Goal: Task Accomplishment & Management: Complete application form

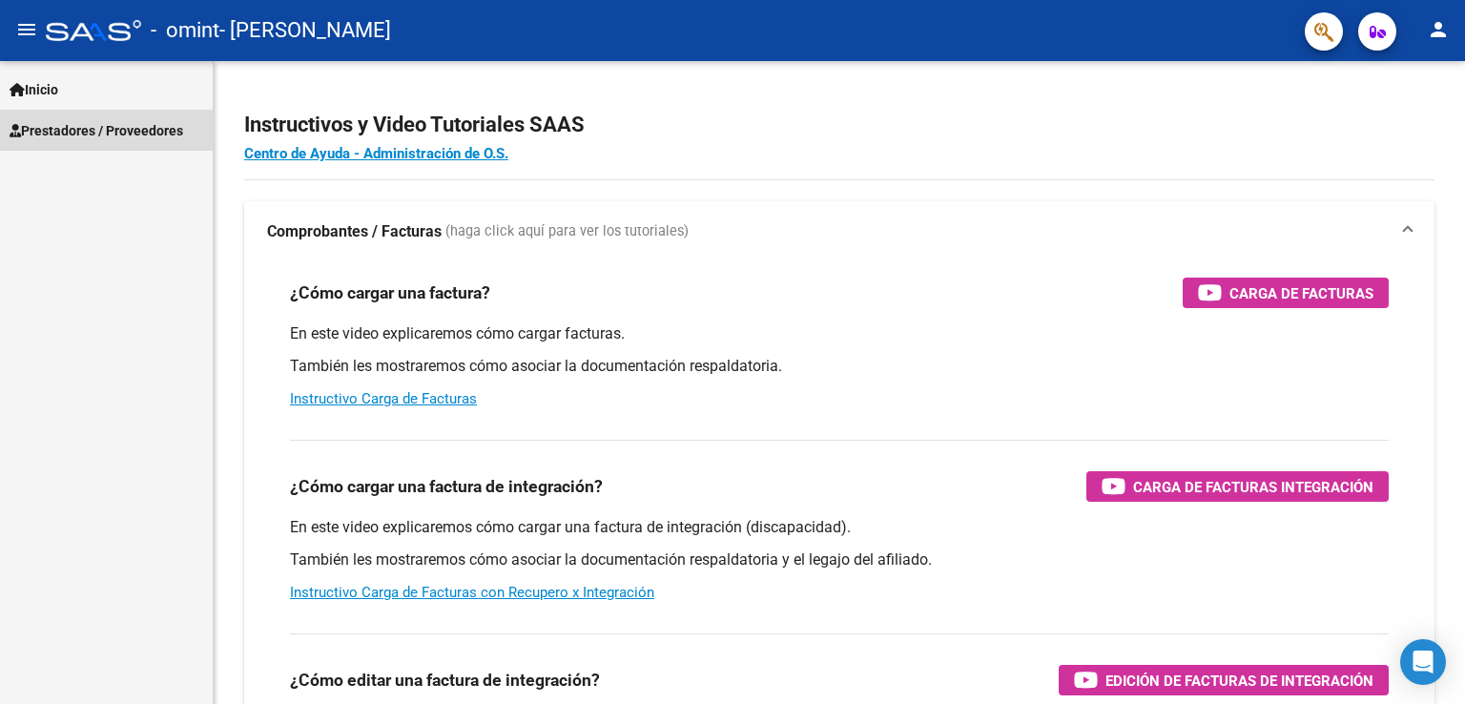
click at [78, 134] on span "Prestadores / Proveedores" at bounding box center [97, 130] width 174 height 21
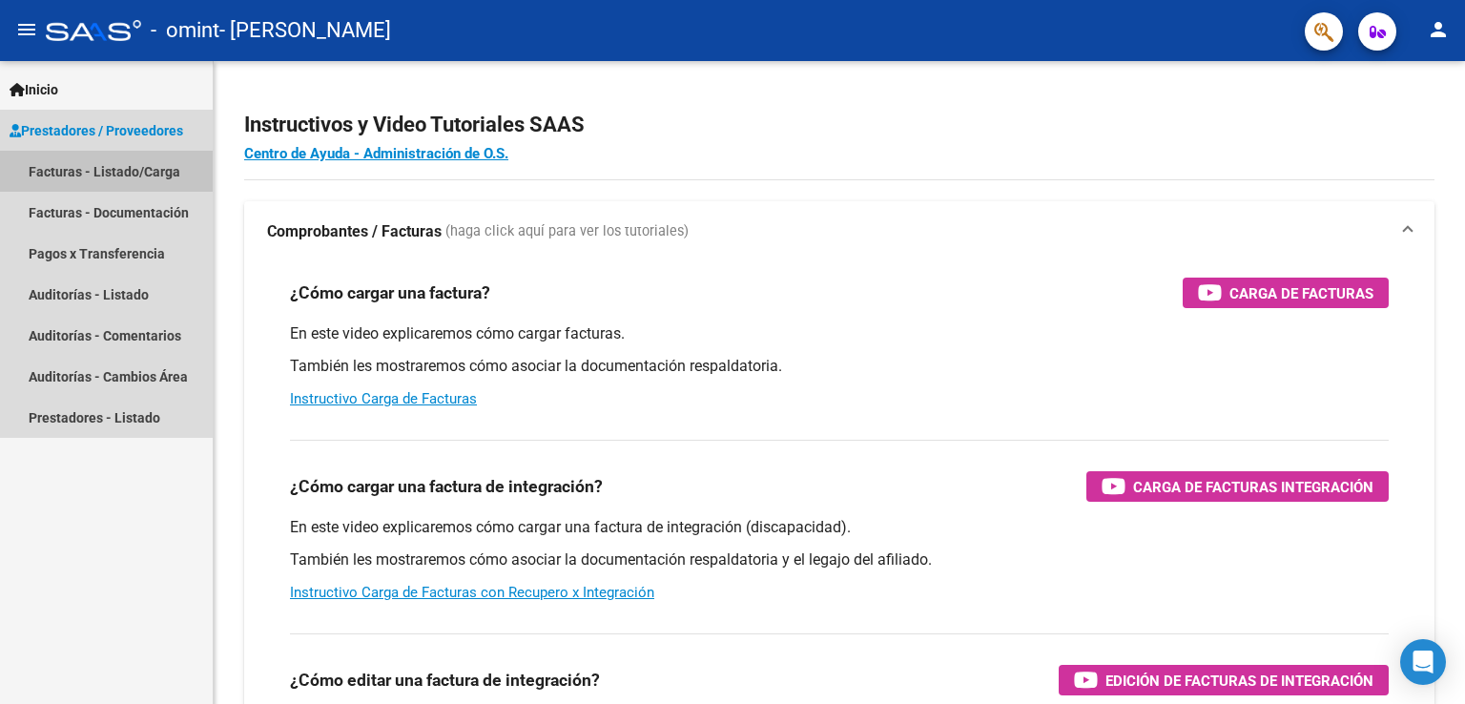
click at [74, 175] on link "Facturas - Listado/Carga" at bounding box center [106, 171] width 213 height 41
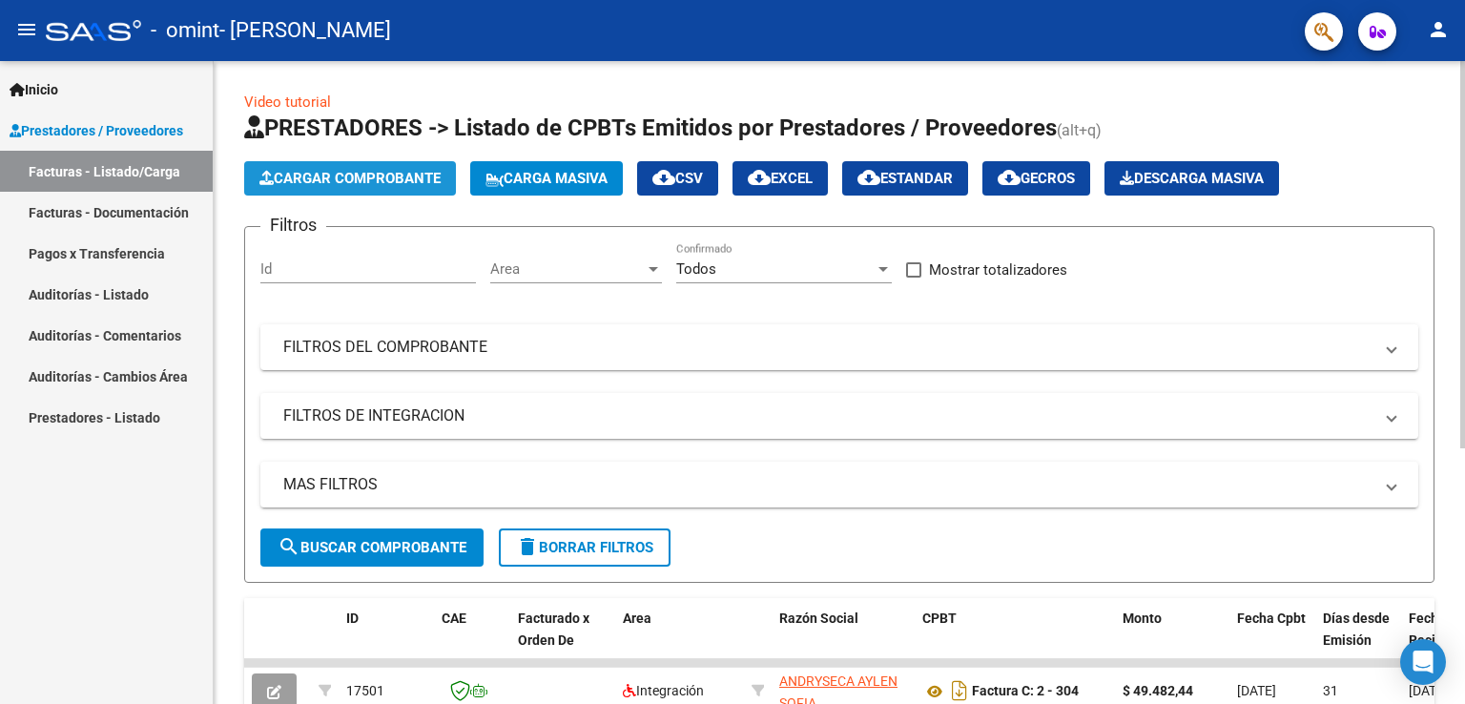
click at [384, 178] on span "Cargar Comprobante" at bounding box center [349, 178] width 181 height 17
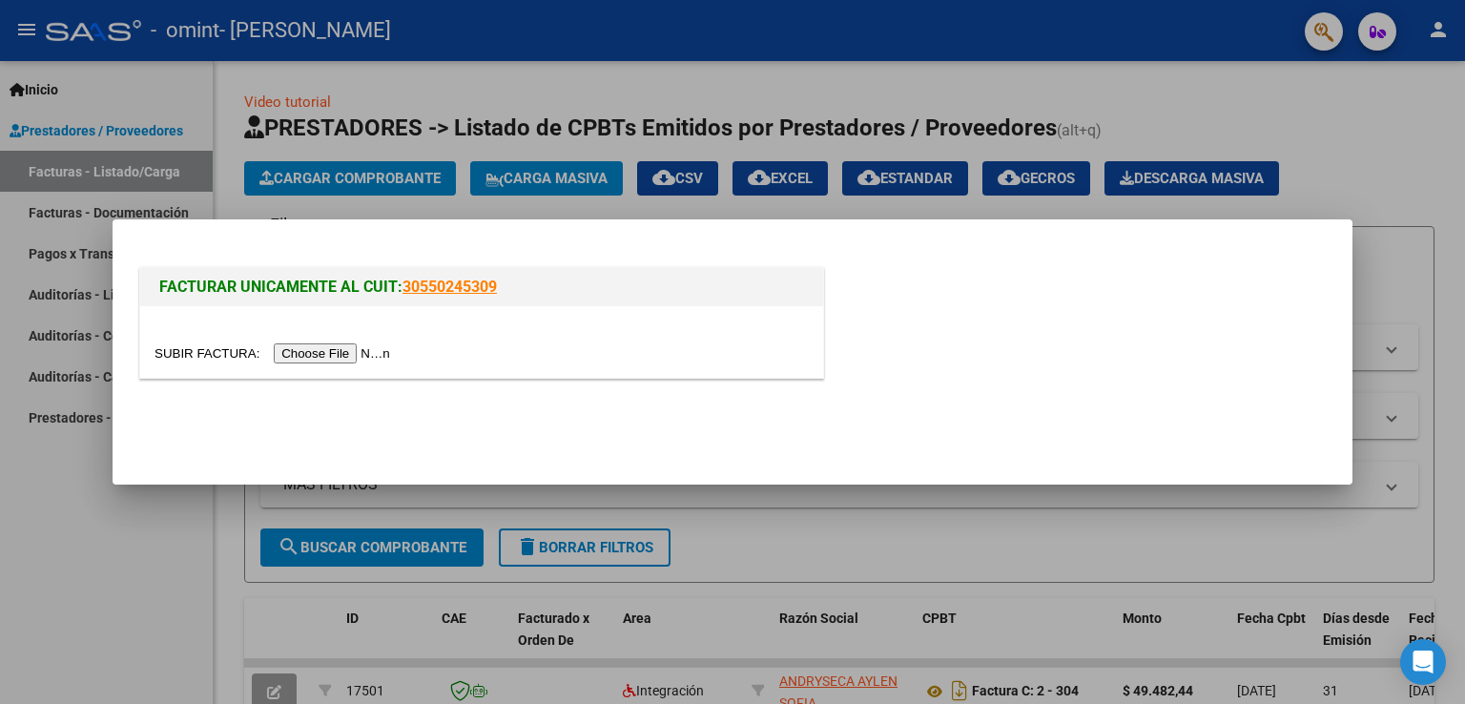
click at [359, 354] on input "file" at bounding box center [274, 353] width 241 height 20
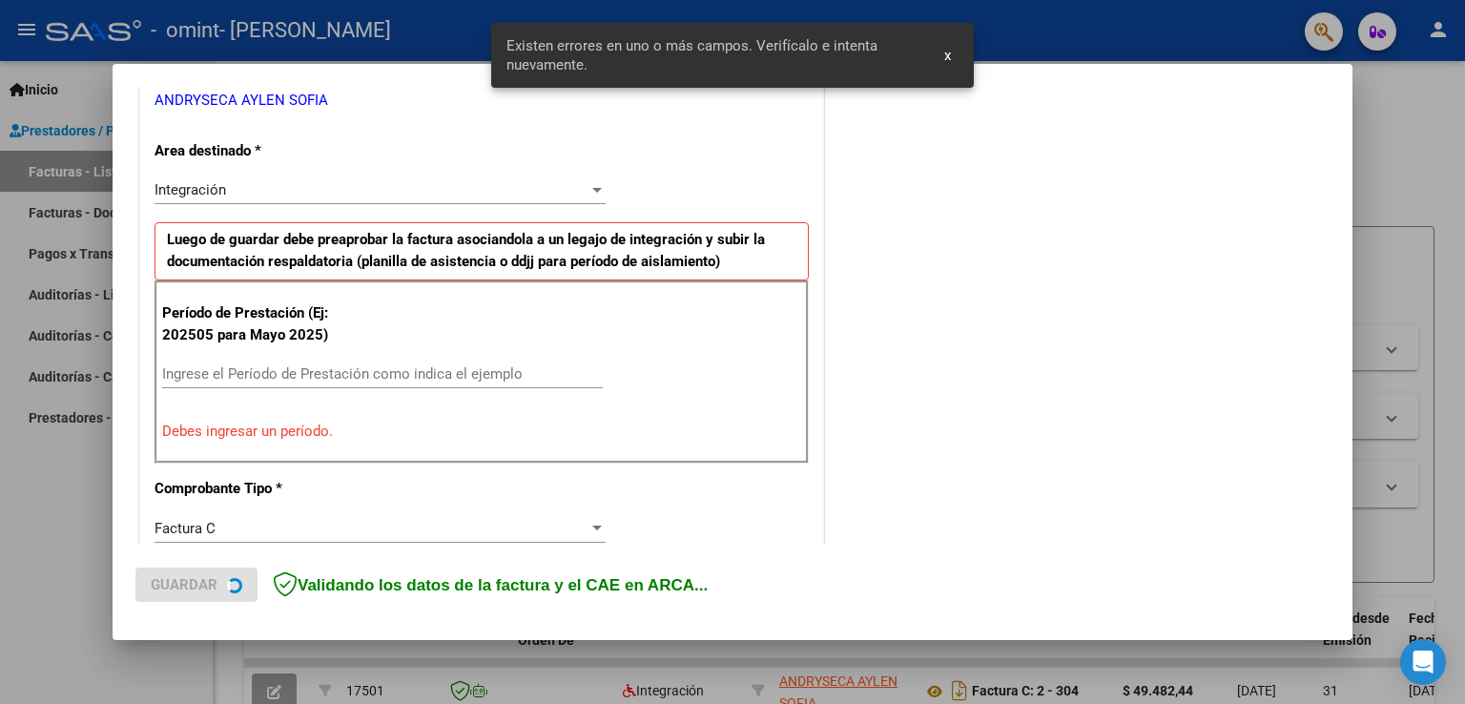
scroll to position [398, 0]
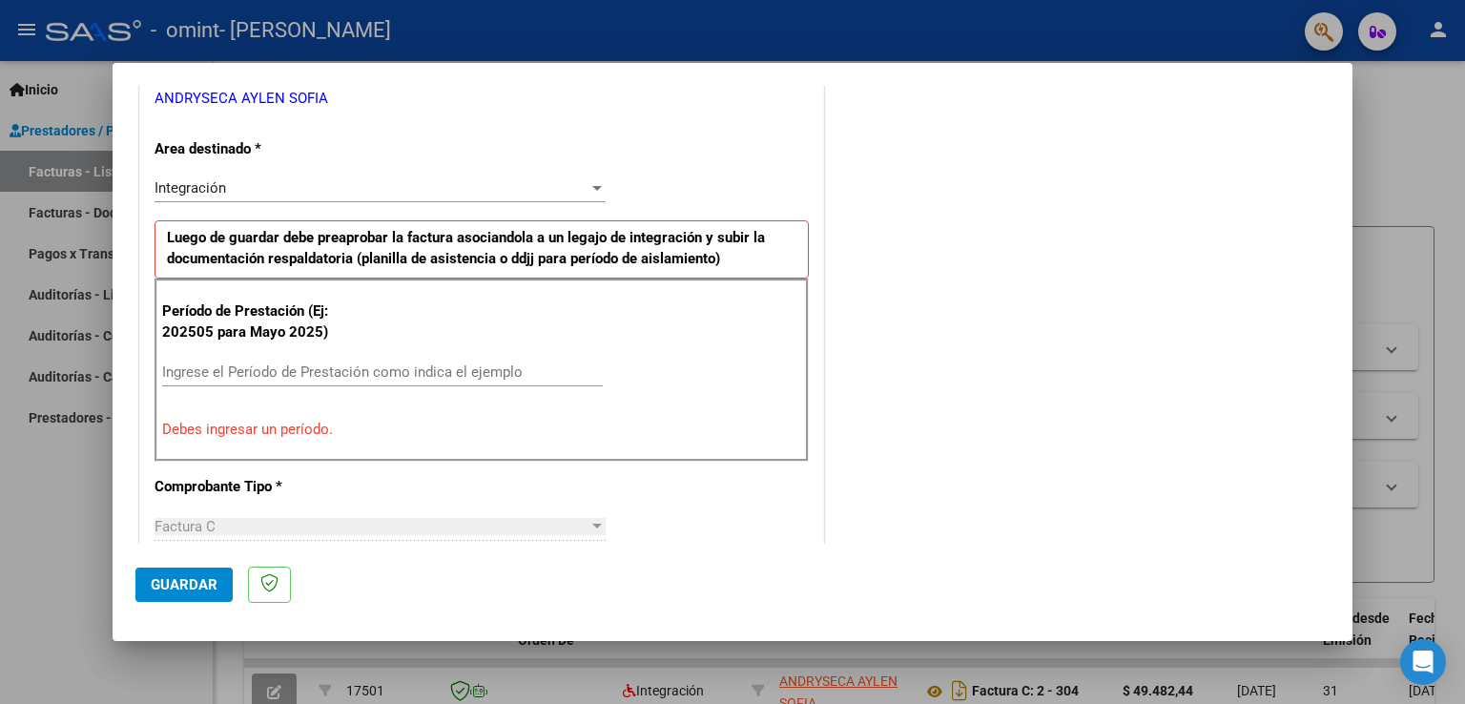
click at [255, 358] on div "Ingrese el Período de Prestación como indica el ejemplo" at bounding box center [382, 372] width 441 height 29
click at [255, 370] on input "Ingrese el Período de Prestación como indica el ejemplo" at bounding box center [382, 371] width 441 height 17
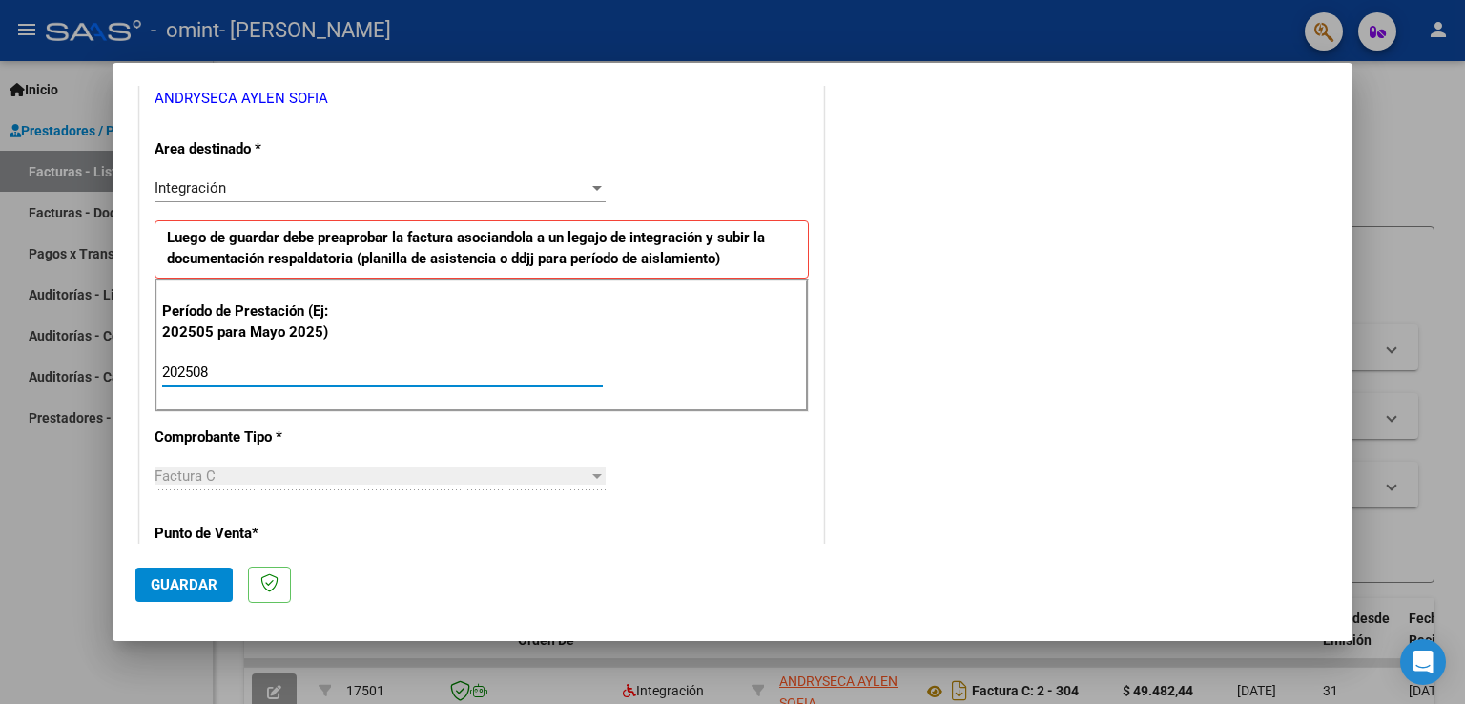
type input "202508"
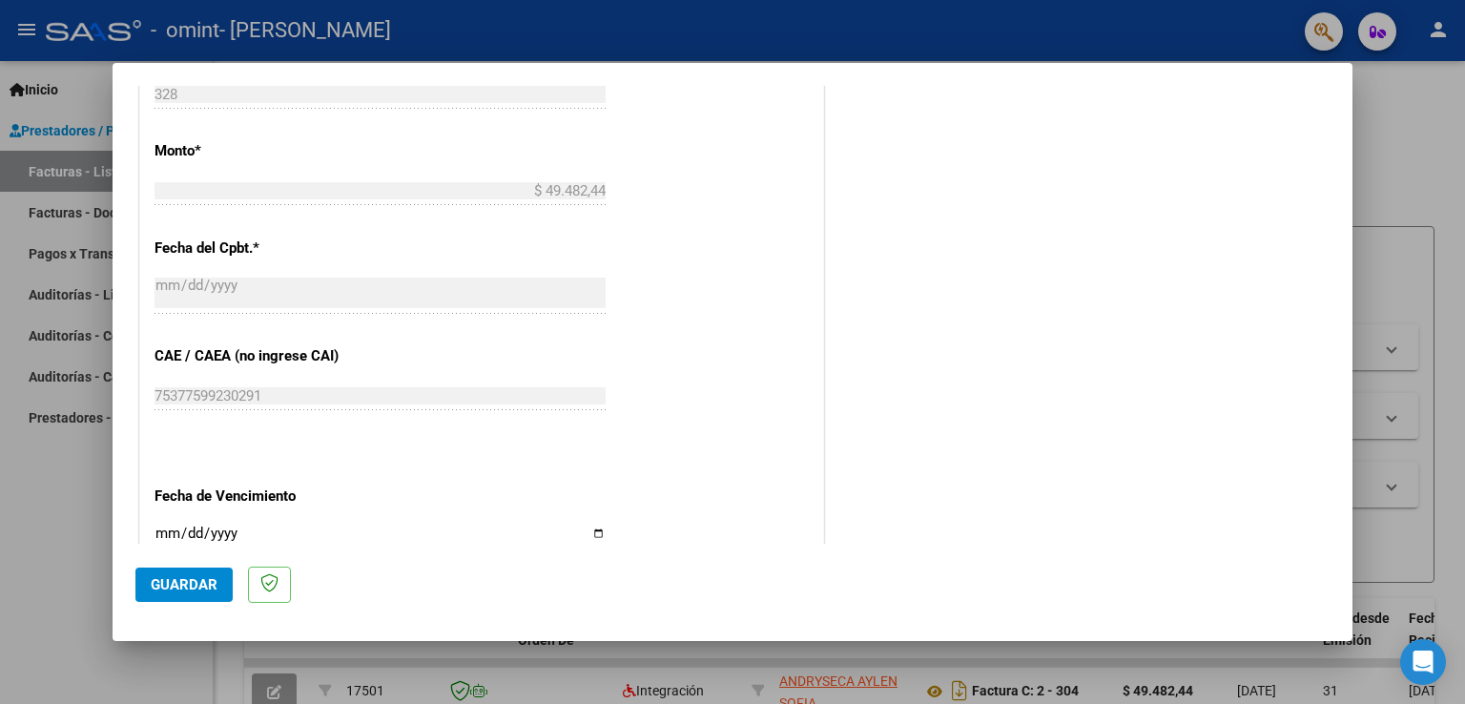
scroll to position [1219, 0]
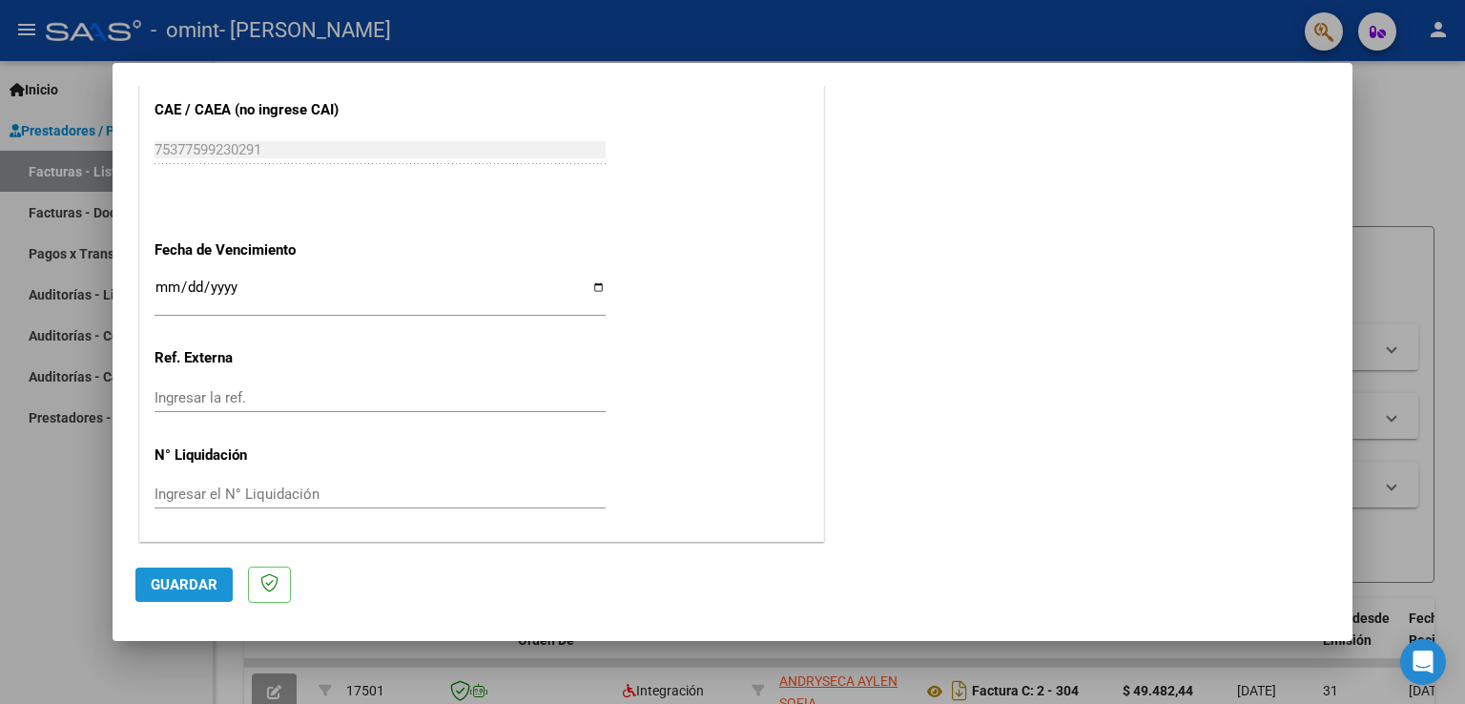
click at [175, 580] on span "Guardar" at bounding box center [184, 584] width 67 height 17
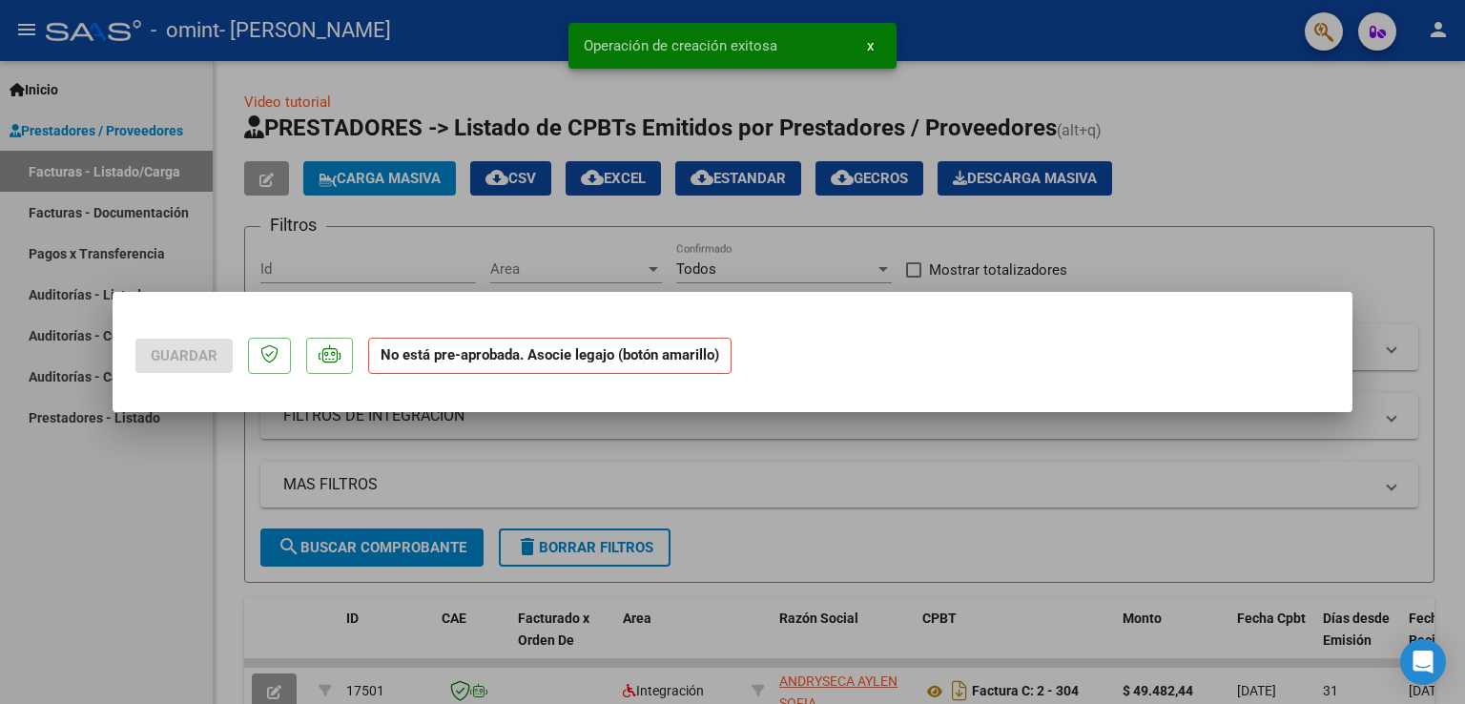
scroll to position [0, 0]
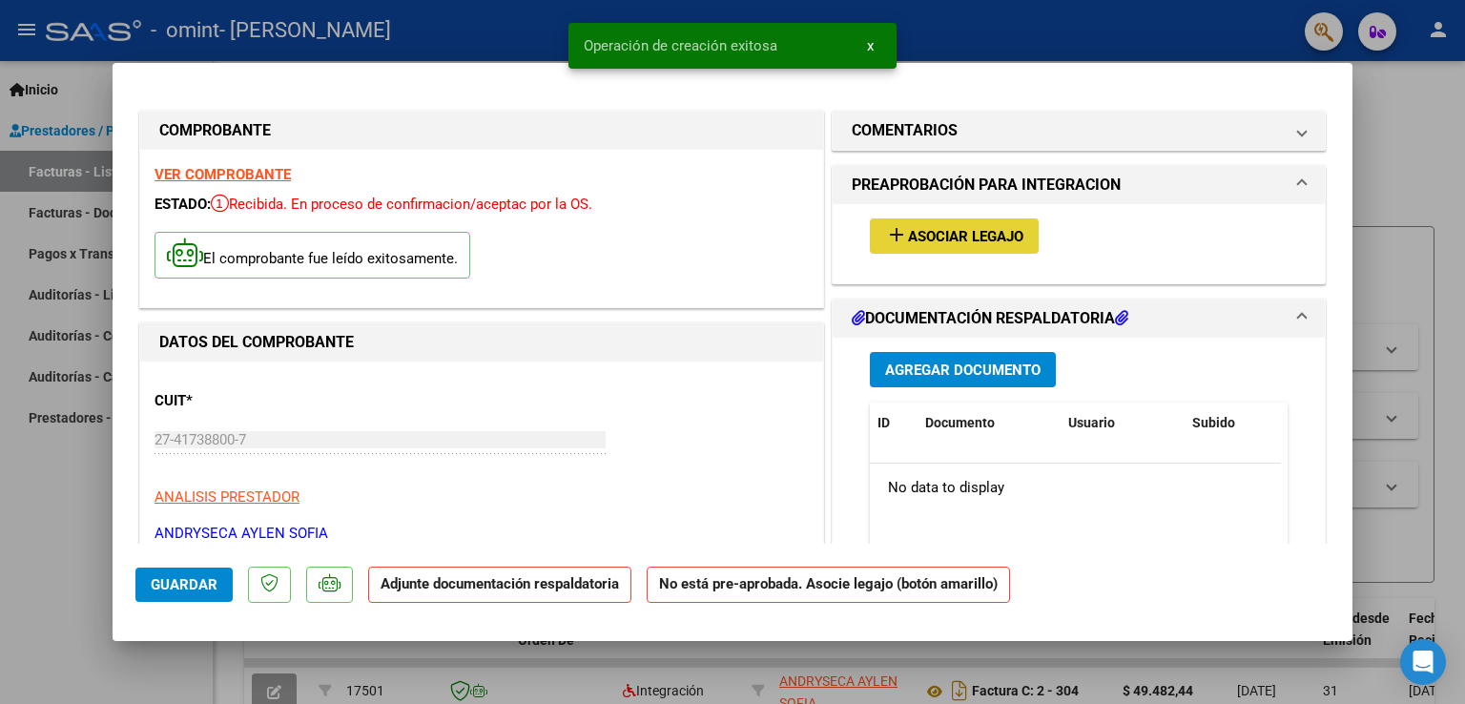
click at [931, 253] on button "add Asociar Legajo" at bounding box center [954, 235] width 169 height 35
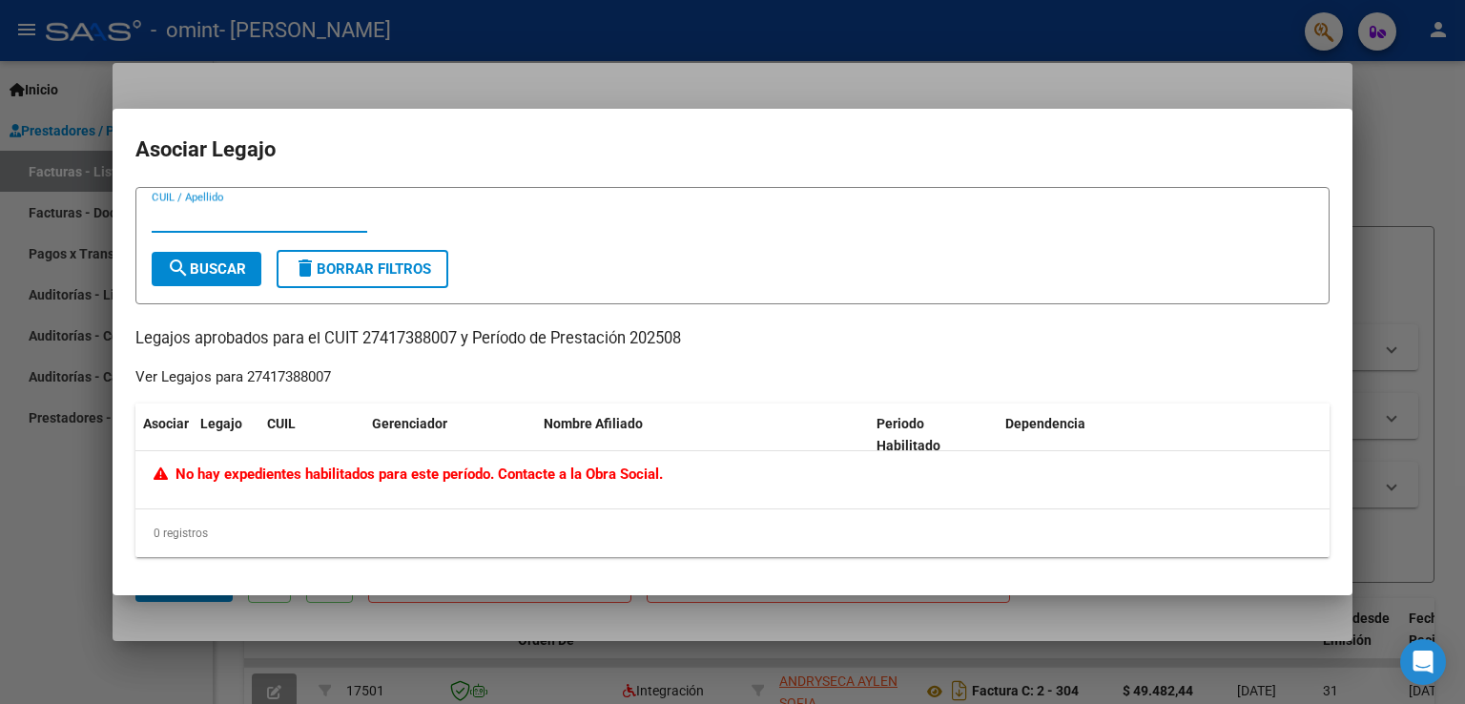
click at [201, 219] on input "CUIL / Apellido" at bounding box center [260, 217] width 216 height 17
type input "27417388007"
click at [230, 257] on button "search Buscar" at bounding box center [207, 269] width 110 height 34
click at [1181, 43] on div at bounding box center [732, 352] width 1465 height 704
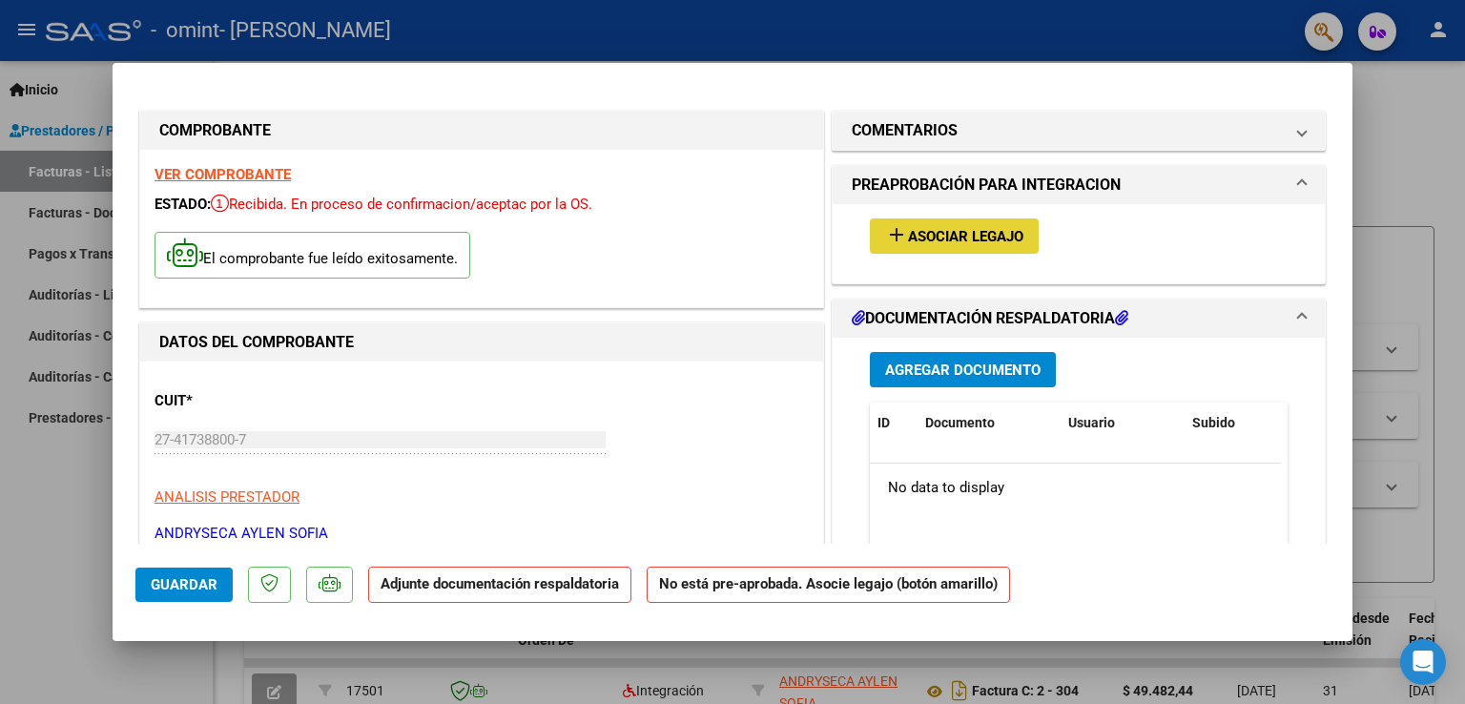
click at [935, 235] on span "Asociar Legajo" at bounding box center [965, 236] width 115 height 17
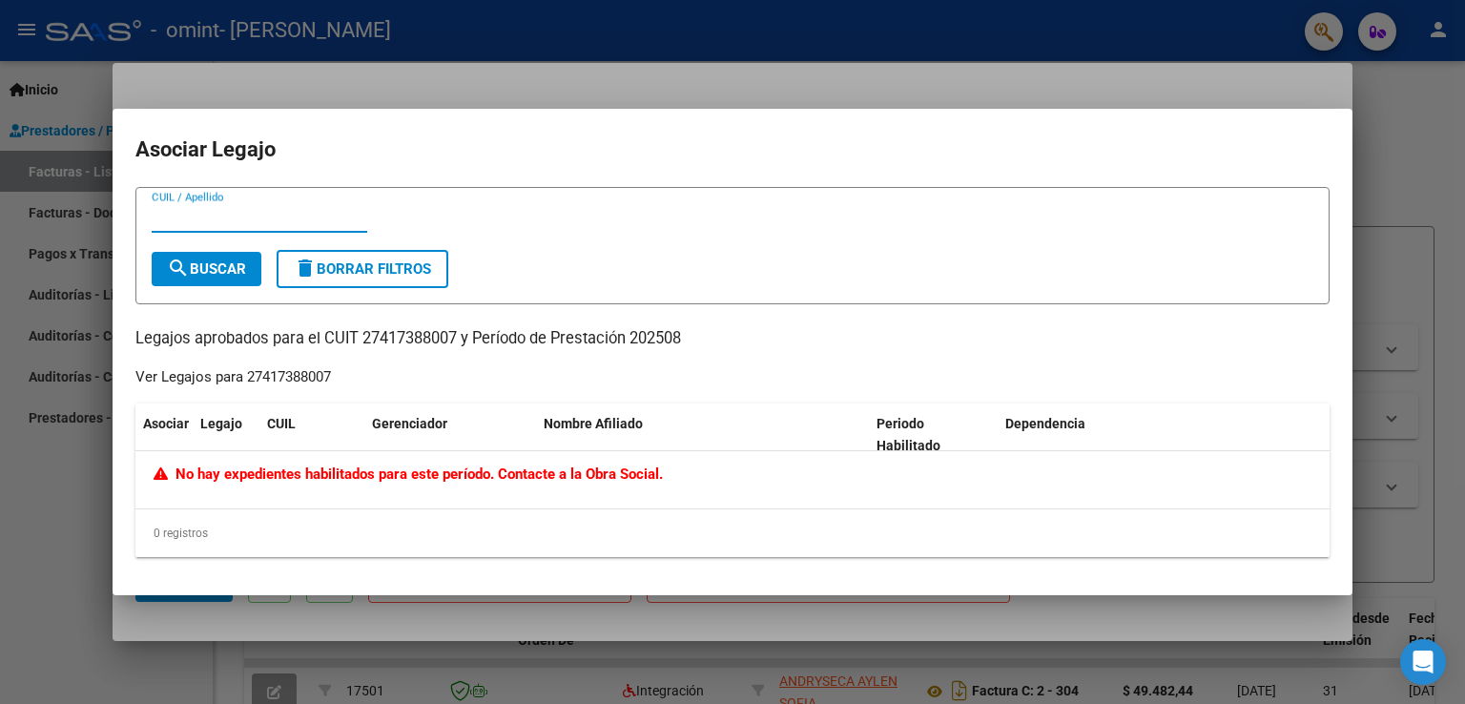
click at [1464, 364] on div at bounding box center [732, 352] width 1465 height 704
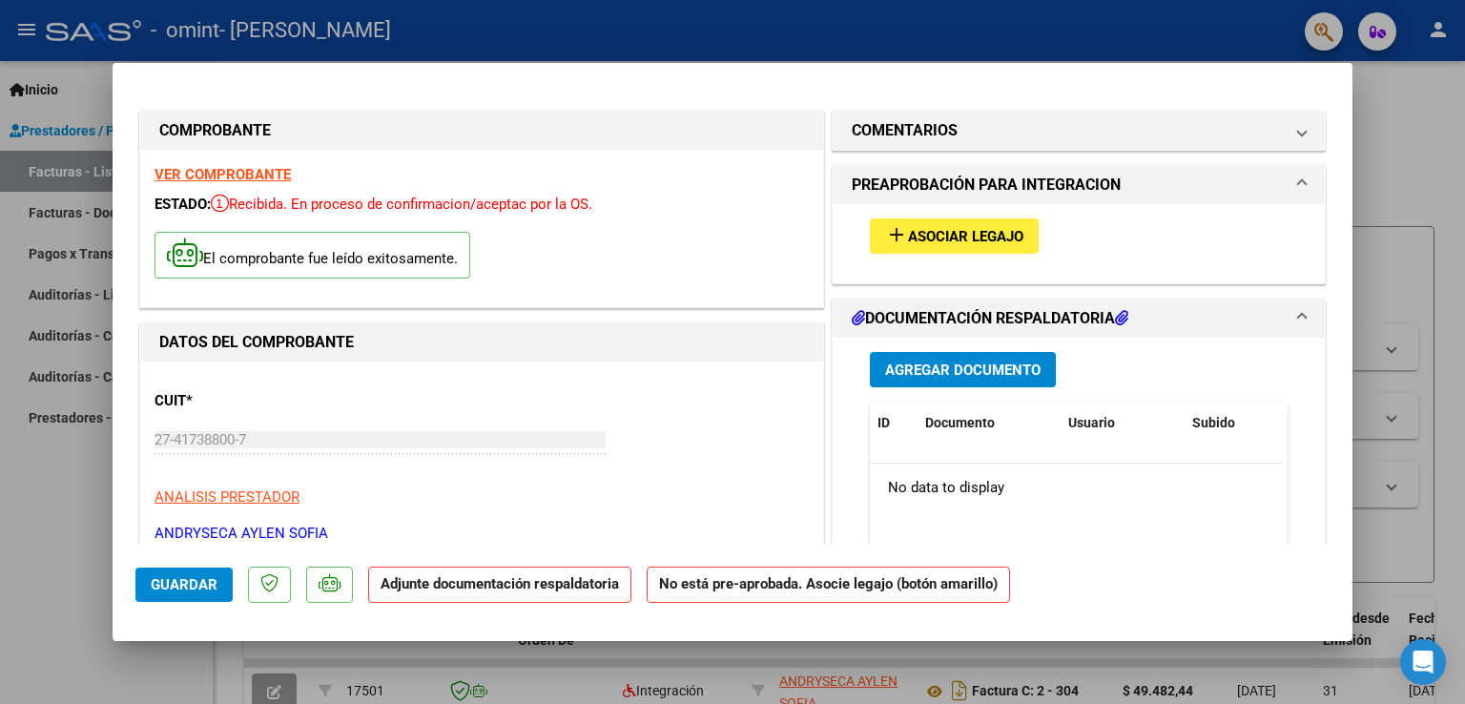
click at [1402, 249] on div at bounding box center [732, 352] width 1465 height 704
type input "$ 0,00"
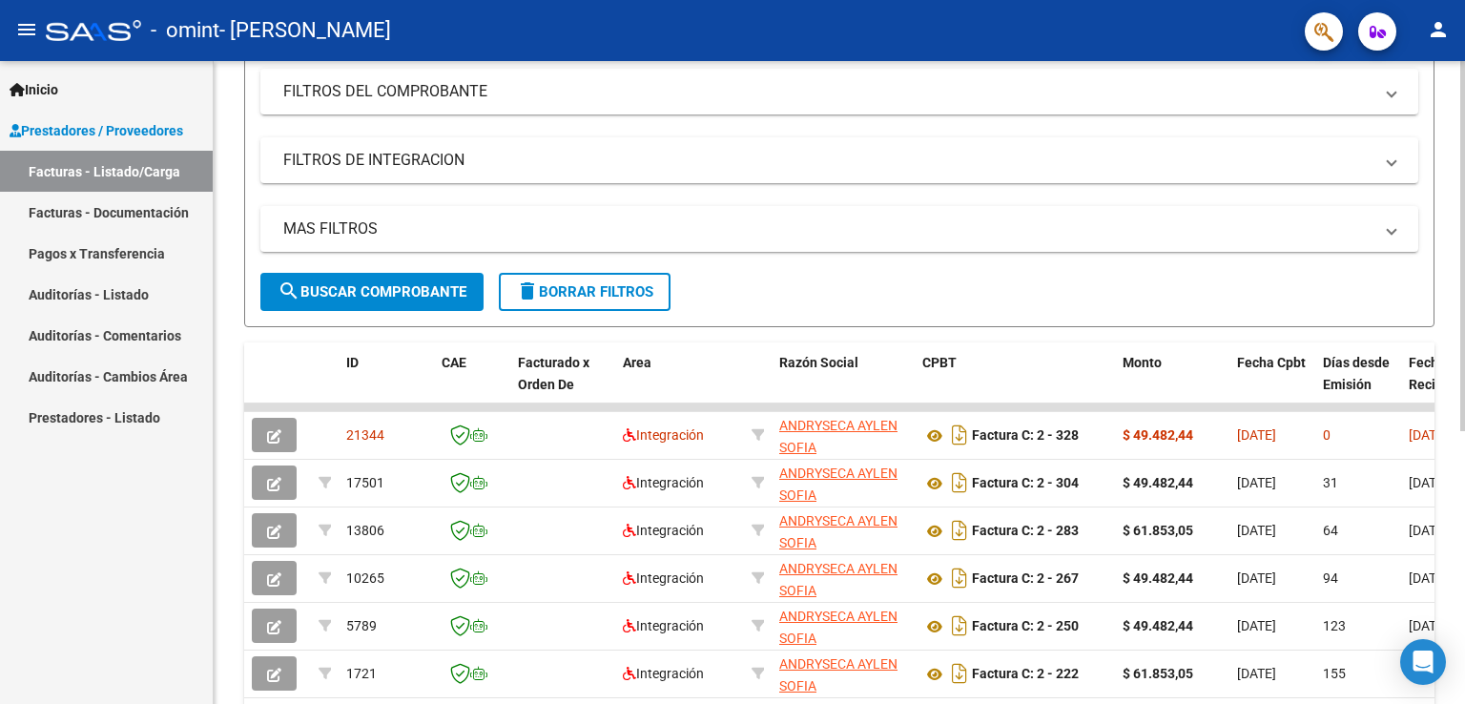
scroll to position [259, 0]
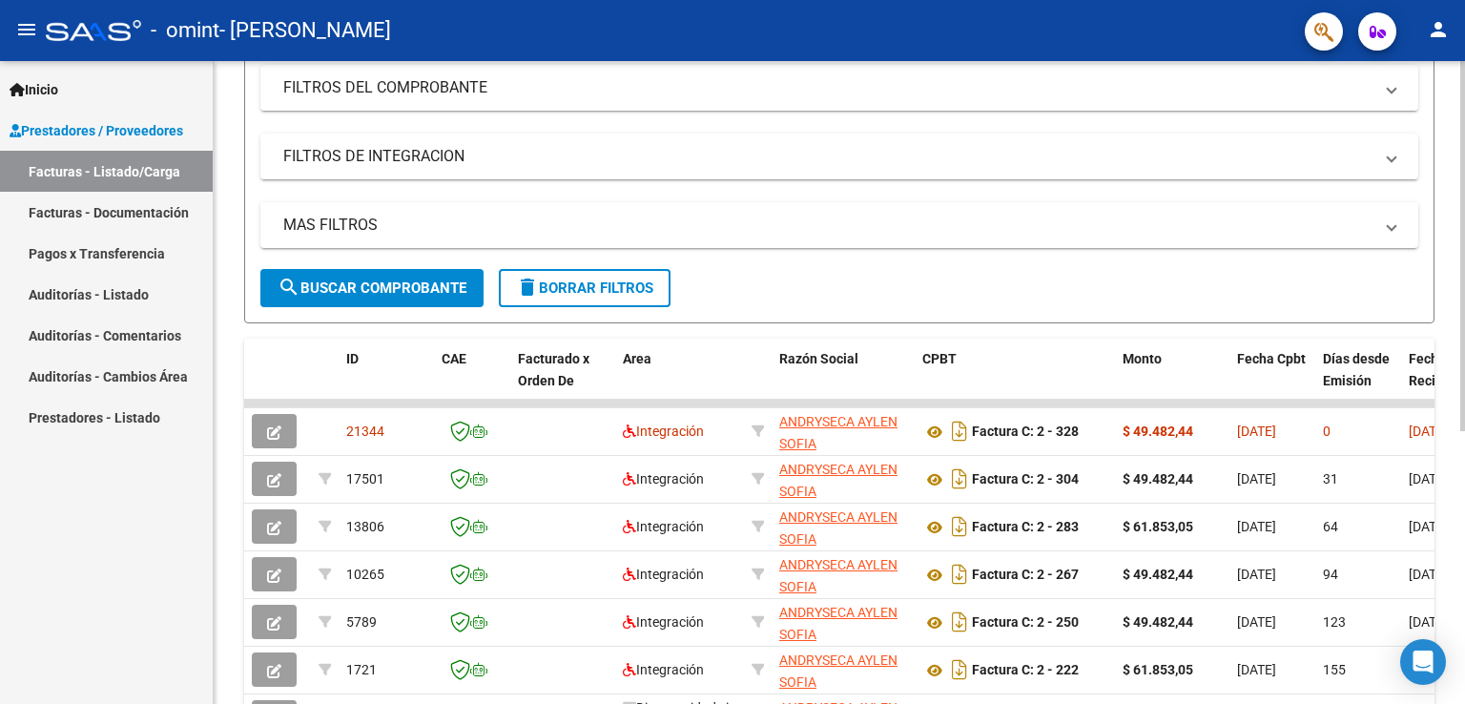
click at [1432, 283] on div "Video tutorial PRESTADORES -> Listado de CPBTs Emitidos por Prestadores / Prove…" at bounding box center [842, 353] width 1256 height 1103
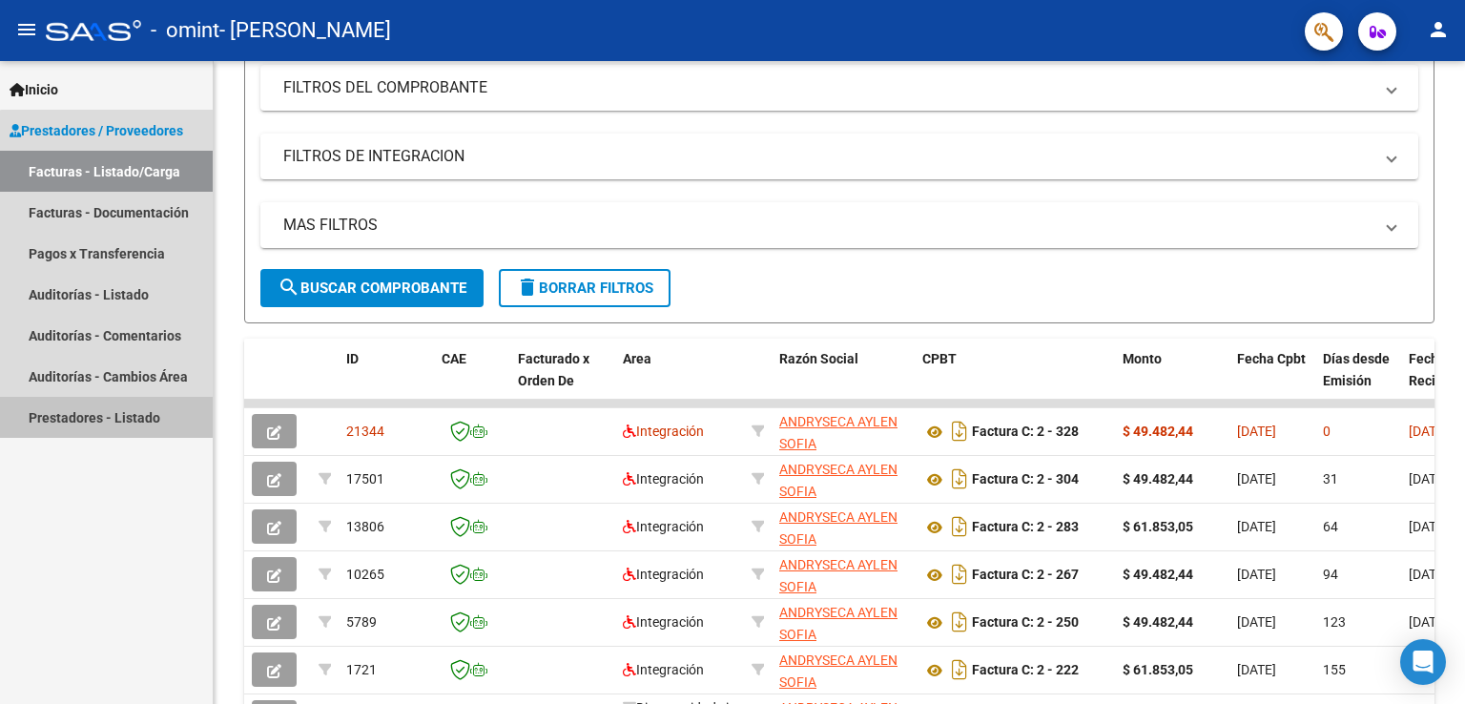
click at [114, 422] on link "Prestadores - Listado" at bounding box center [106, 417] width 213 height 41
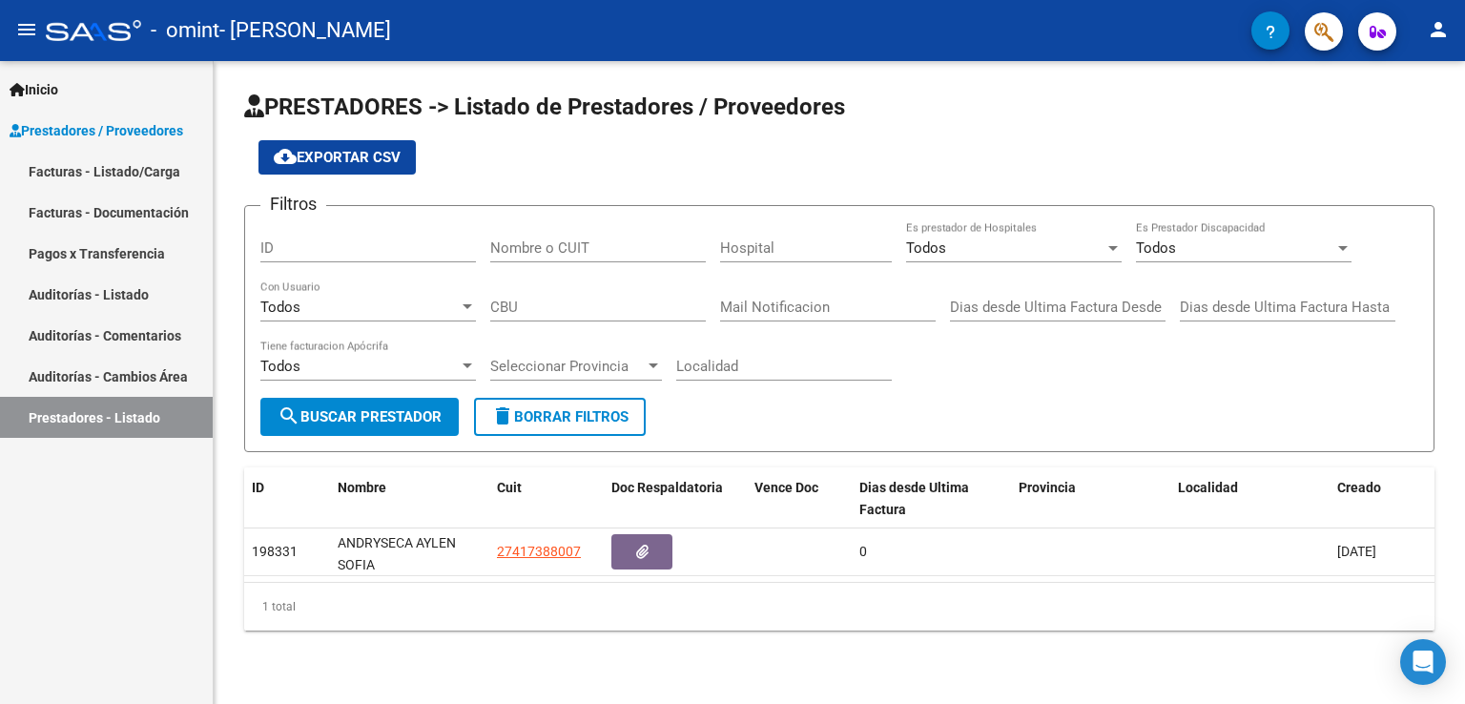
click at [125, 198] on link "Facturas - Documentación" at bounding box center [106, 212] width 213 height 41
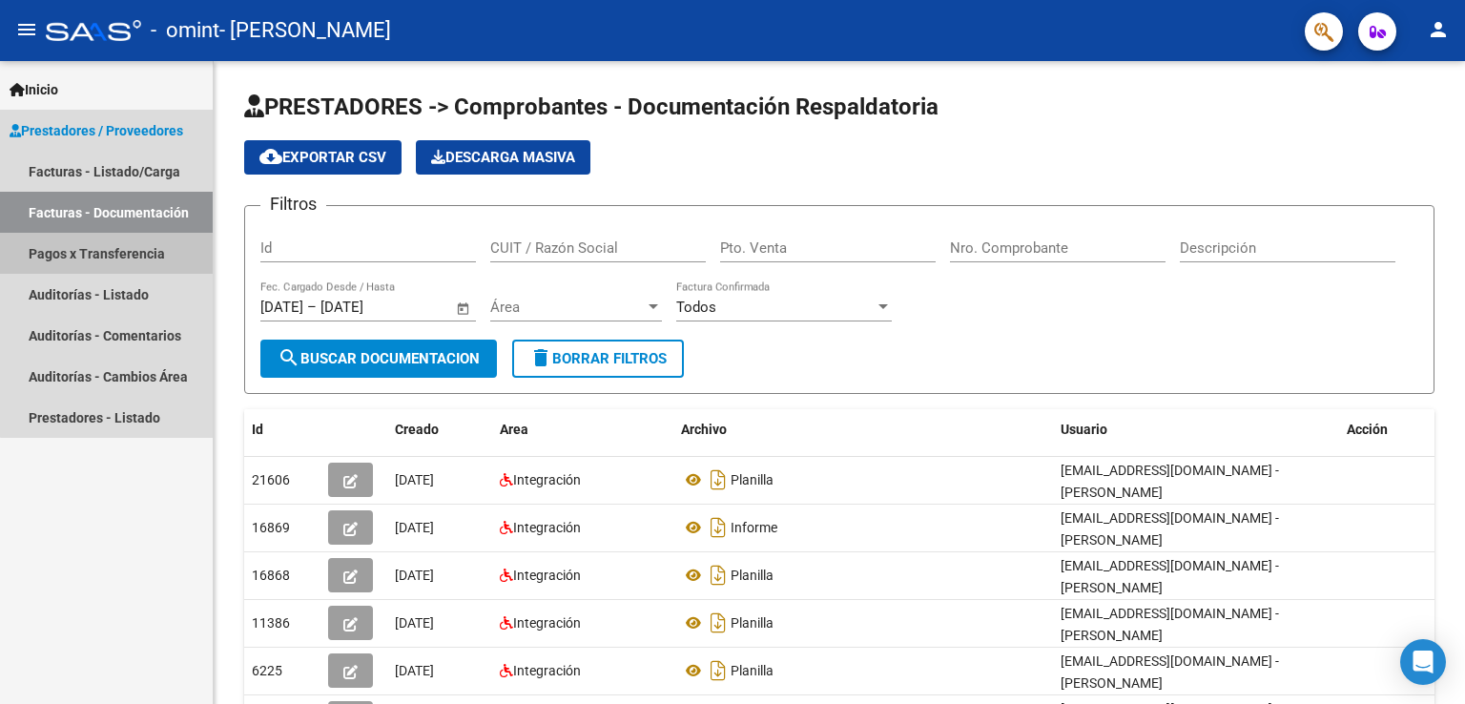
click at [122, 257] on link "Pagos x Transferencia" at bounding box center [106, 253] width 213 height 41
